Goal: Check status: Check status

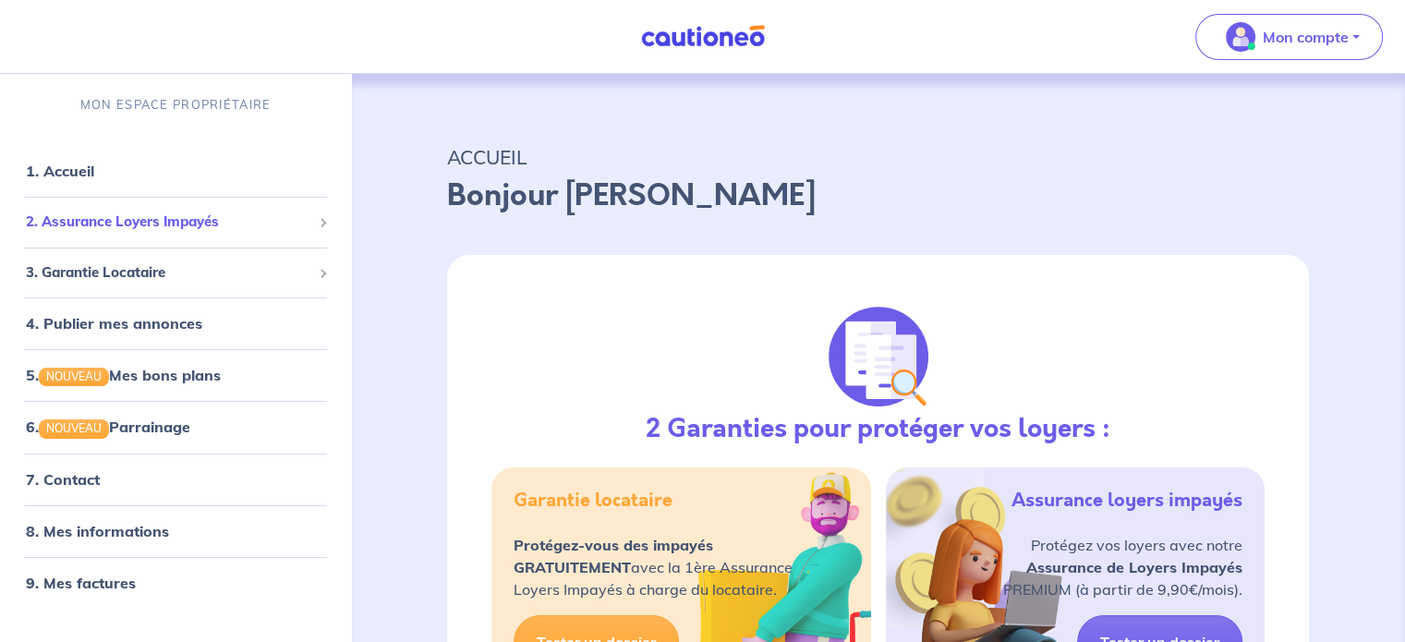
click at [170, 224] on span "2. Assurance Loyers Impayés" at bounding box center [168, 222] width 285 height 21
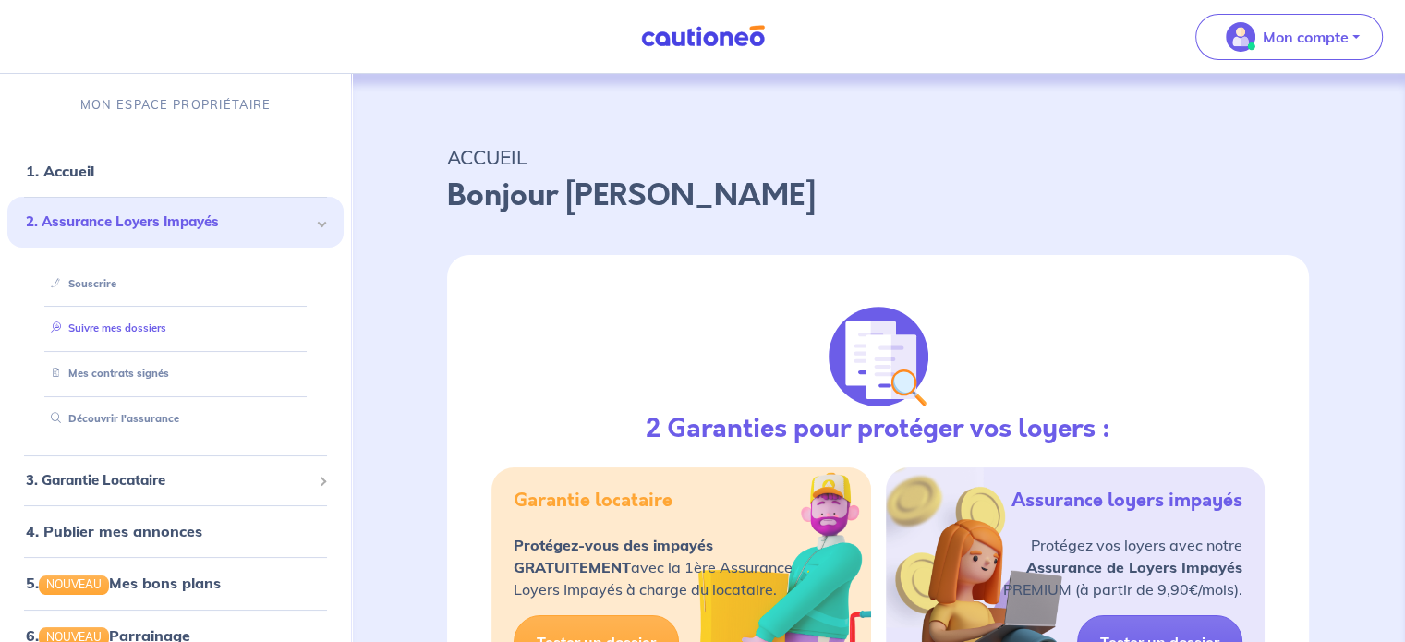
click at [166, 323] on link "Suivre mes dossiers" at bounding box center [104, 327] width 123 height 13
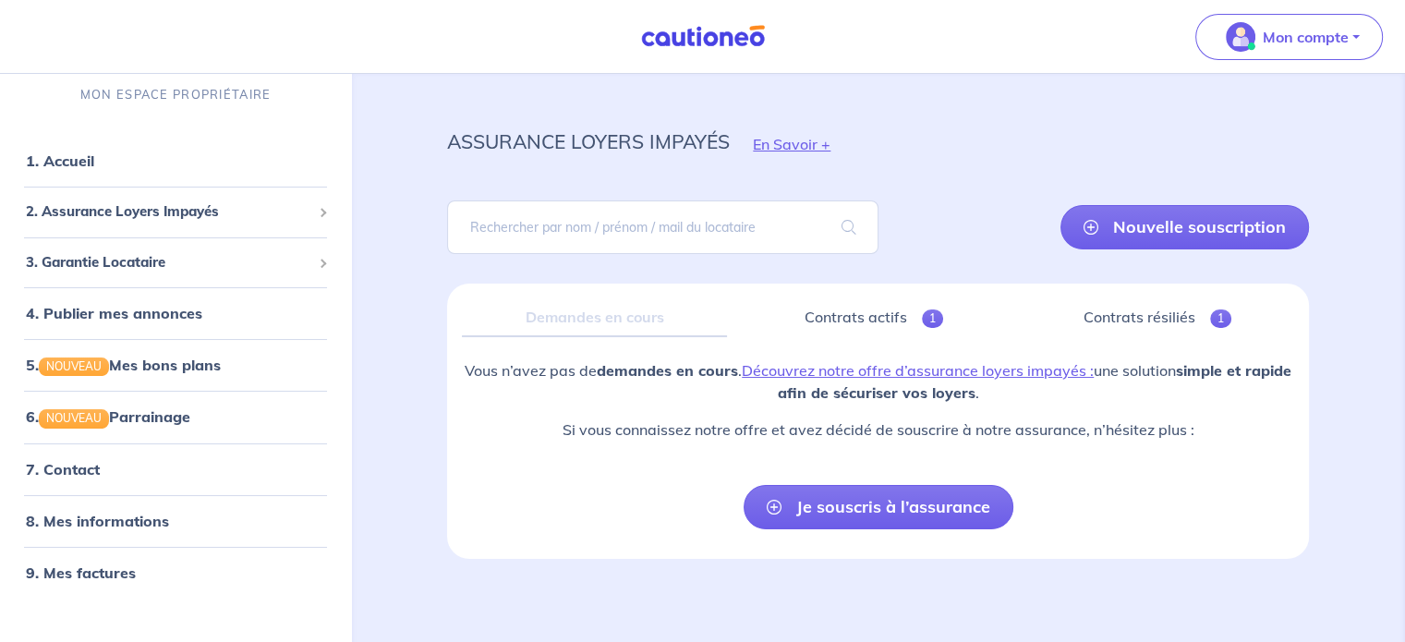
scroll to position [19, 0]
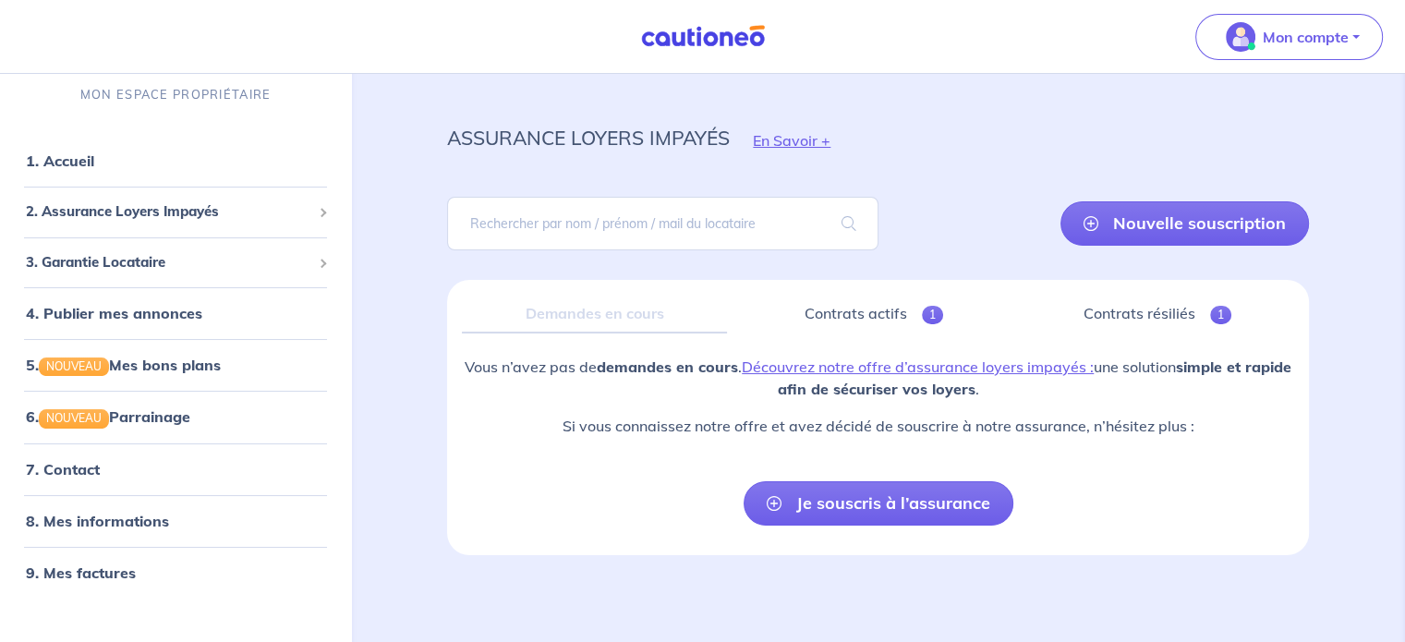
click at [664, 320] on div "Demandes en cours" at bounding box center [594, 314] width 265 height 39
click at [889, 313] on link "Contrats actifs 1" at bounding box center [874, 314] width 264 height 39
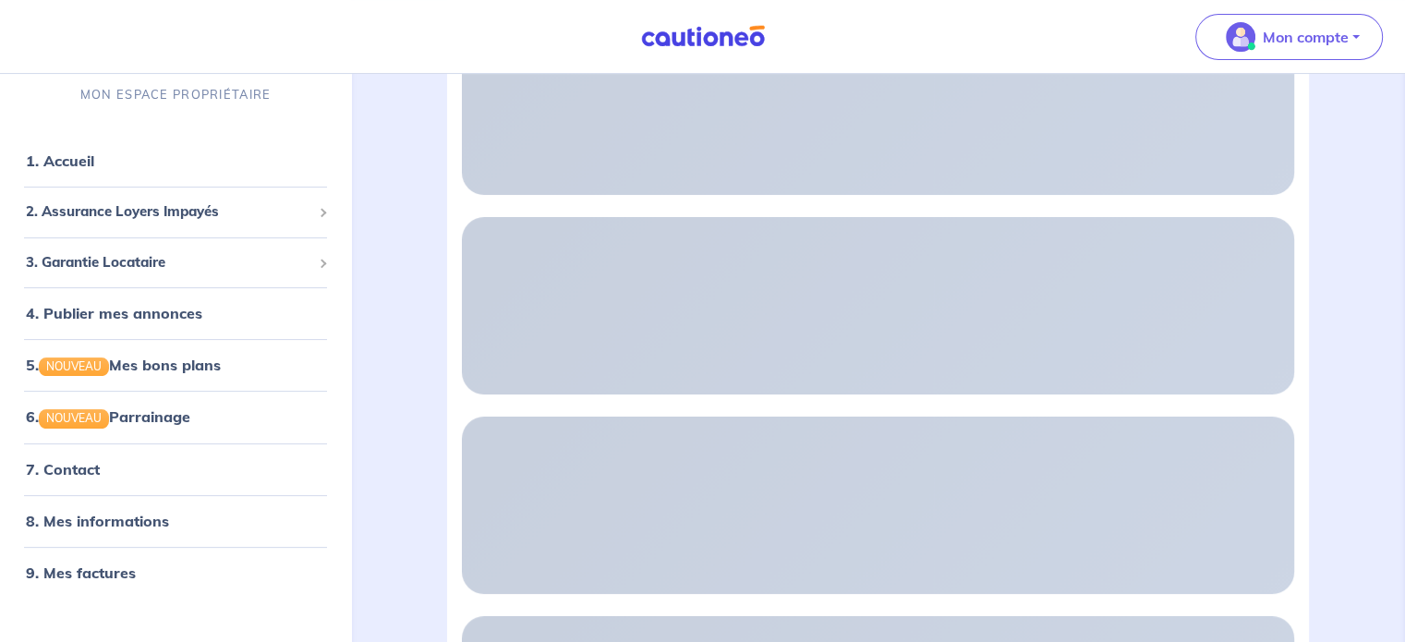
scroll to position [325, 0]
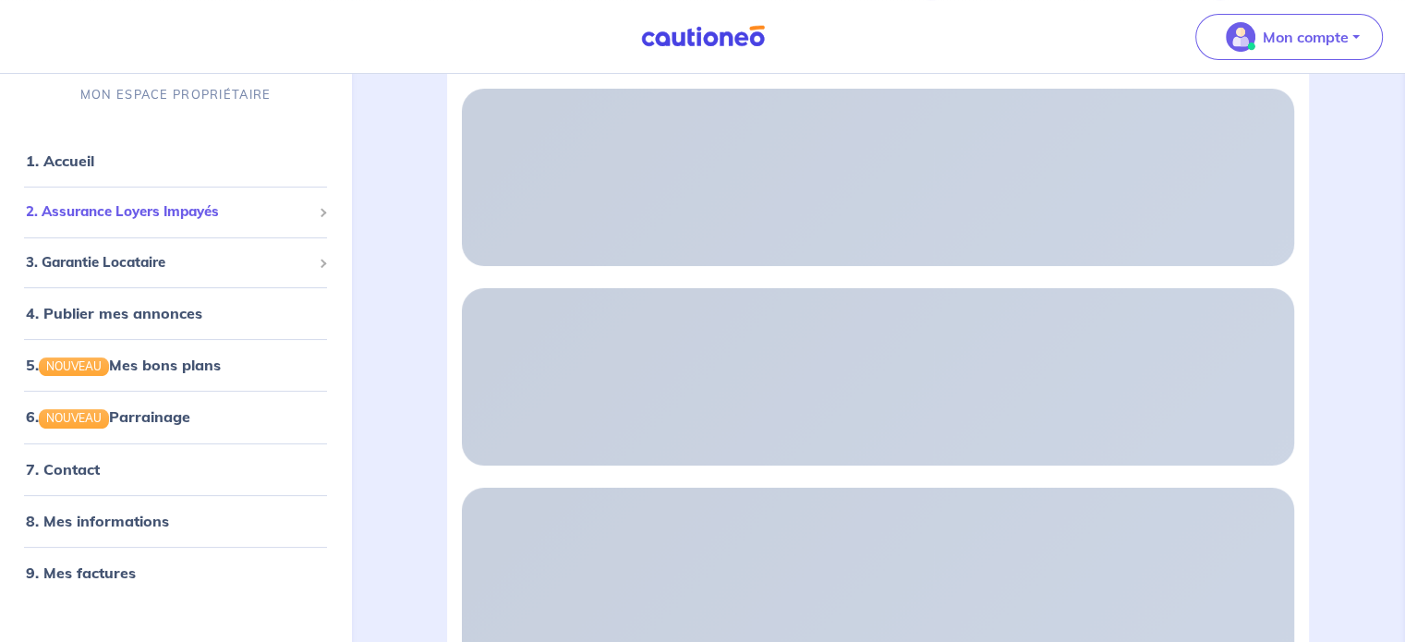
click at [187, 234] on li "2. Assurance Loyers Impayés Souscrire Suivre mes dossiers Mes contrats signés […" at bounding box center [175, 212] width 336 height 51
click at [183, 224] on div "2. Assurance Loyers Impayés" at bounding box center [175, 213] width 336 height 36
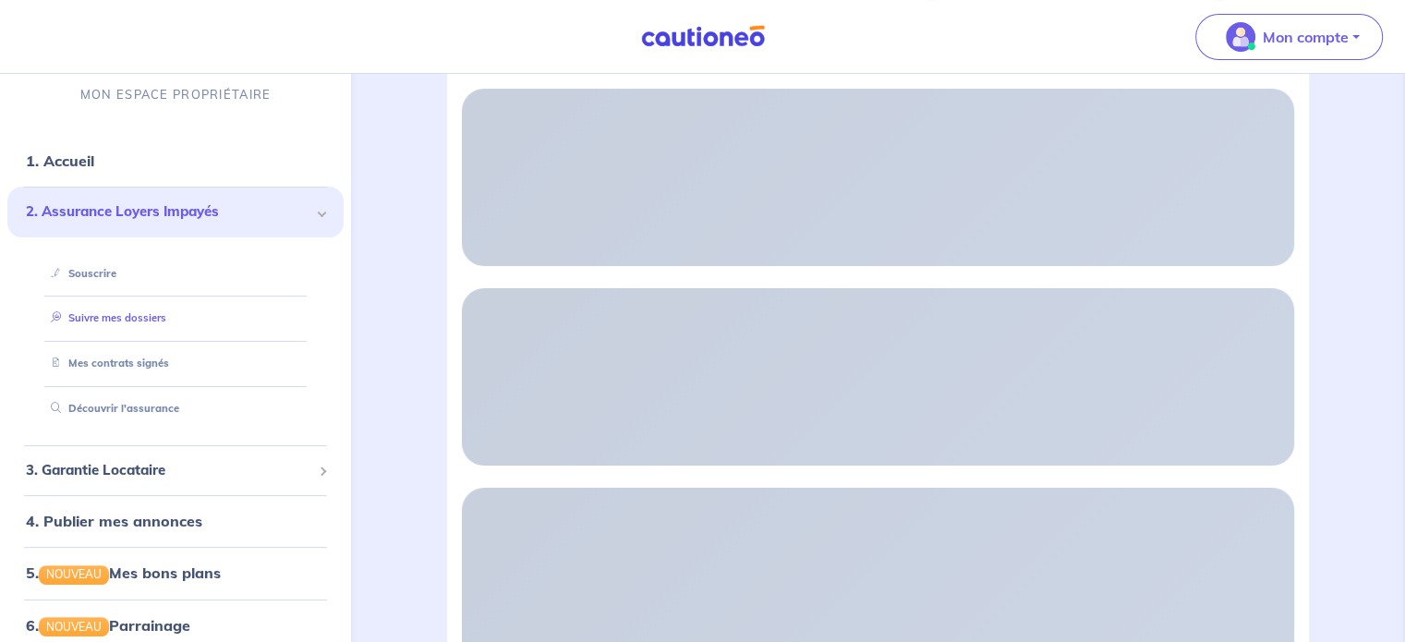
click at [159, 320] on link "Suivre mes dossiers" at bounding box center [104, 318] width 123 height 13
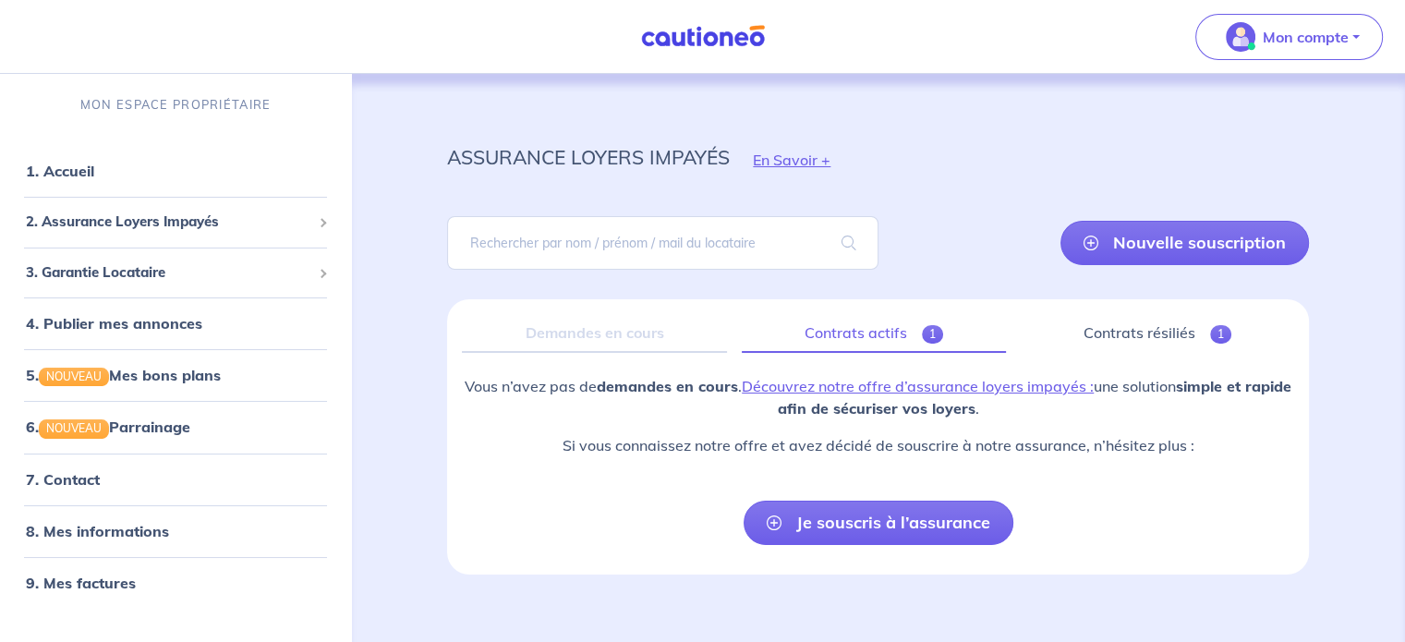
click at [835, 343] on link "Contrats actifs 1" at bounding box center [874, 333] width 264 height 39
